Goal: Task Accomplishment & Management: Use online tool/utility

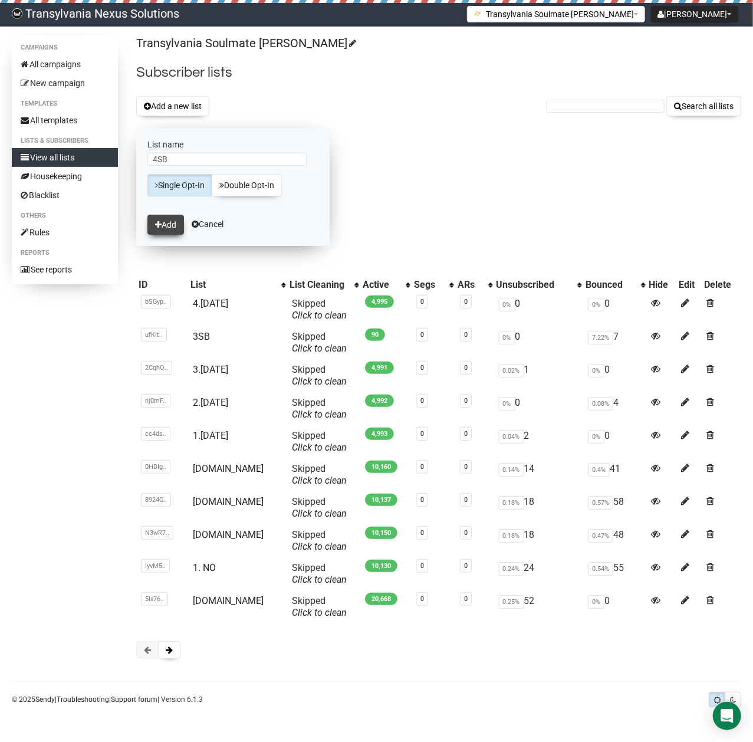
type input "4SB"
click at [163, 231] on button "Add" at bounding box center [165, 225] width 37 height 20
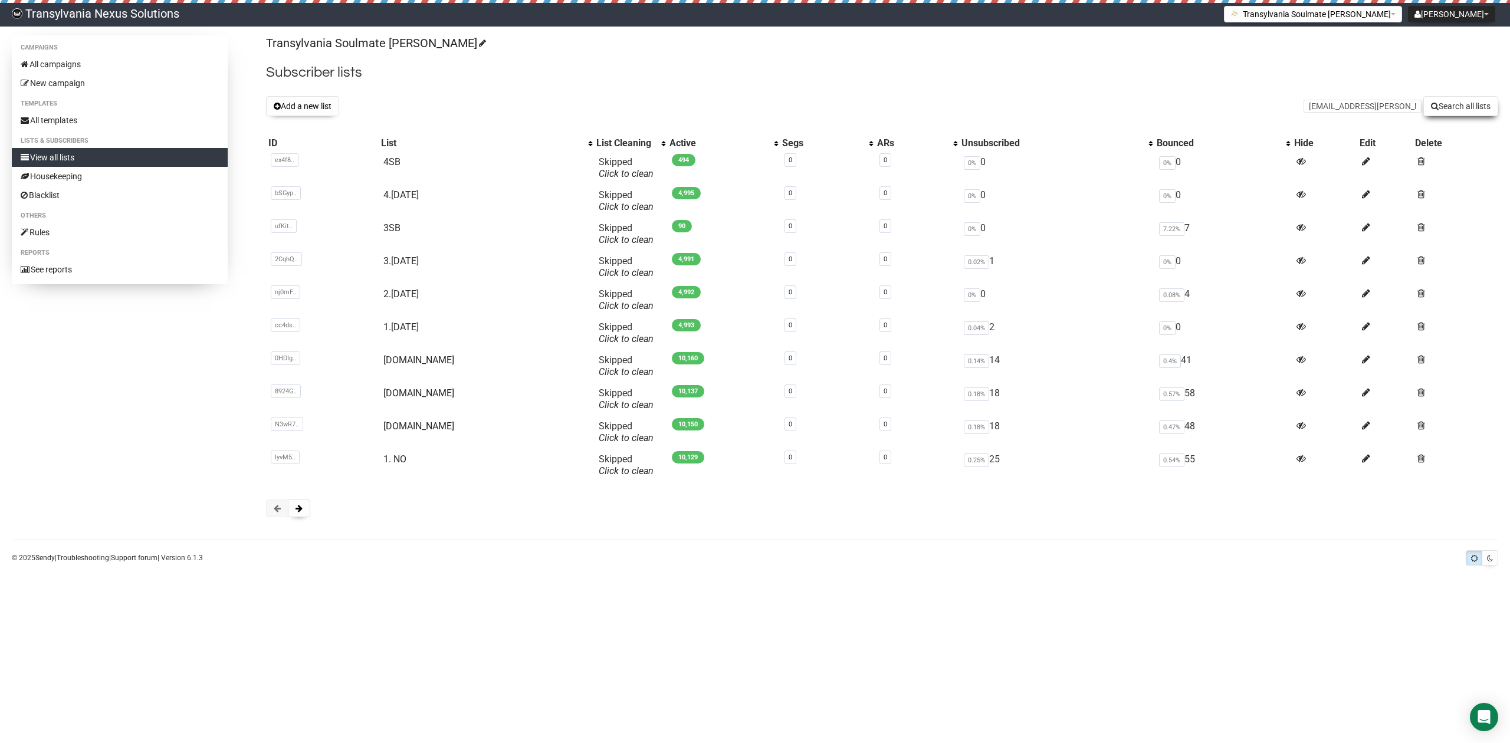
type input "[EMAIL_ADDRESS][PERSON_NAME][DOMAIN_NAME]"
click at [1456, 113] on button "Search all lists" at bounding box center [1460, 106] width 75 height 20
